Goal: Navigation & Orientation: Go to known website

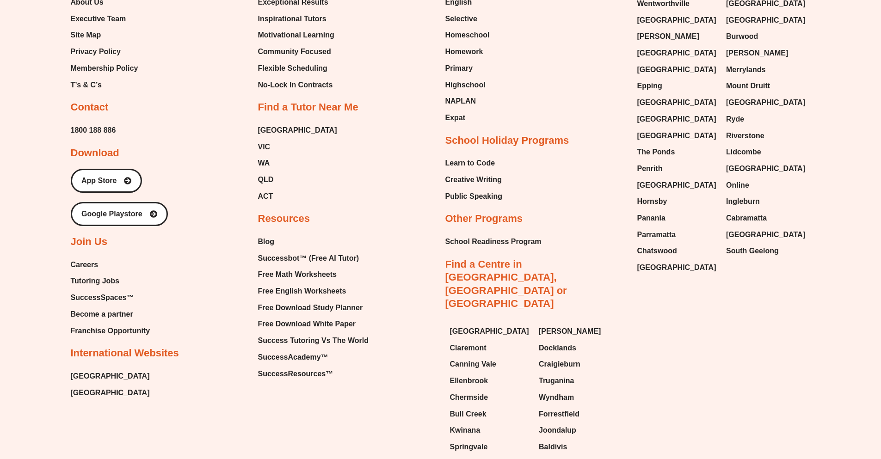
scroll to position [4089, 0]
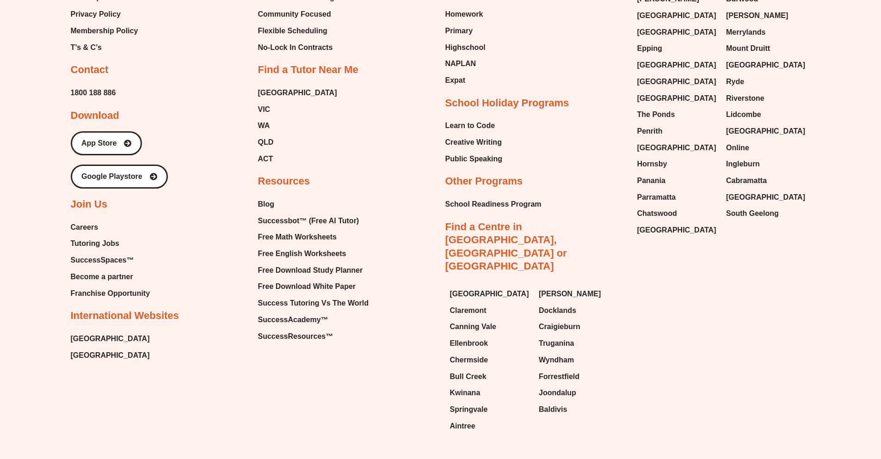
scroll to position [4089, 0]
